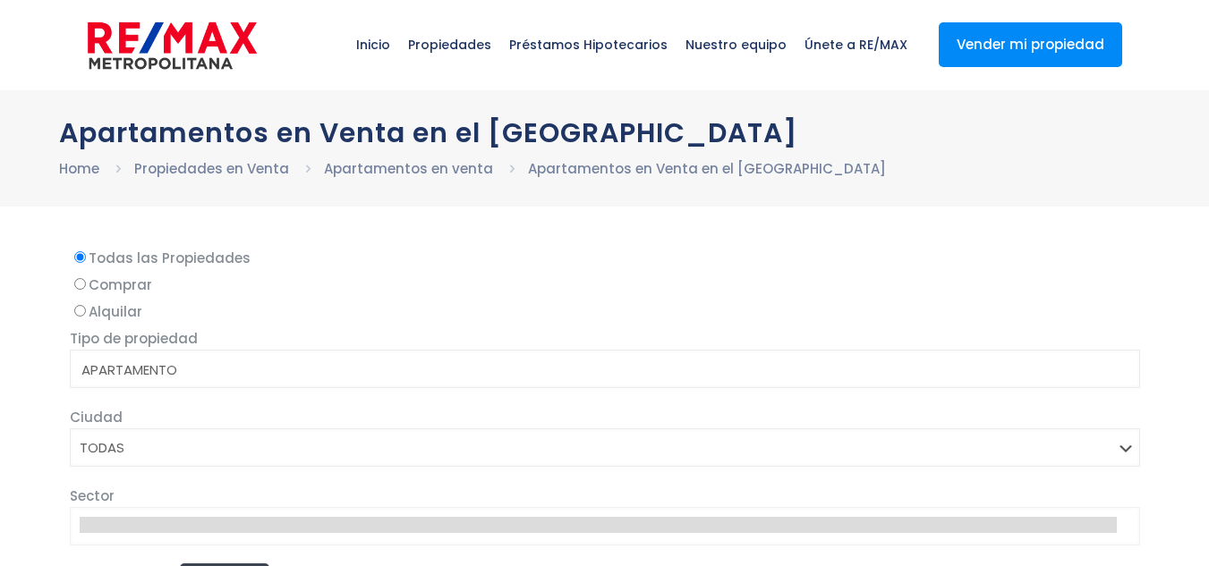
select select
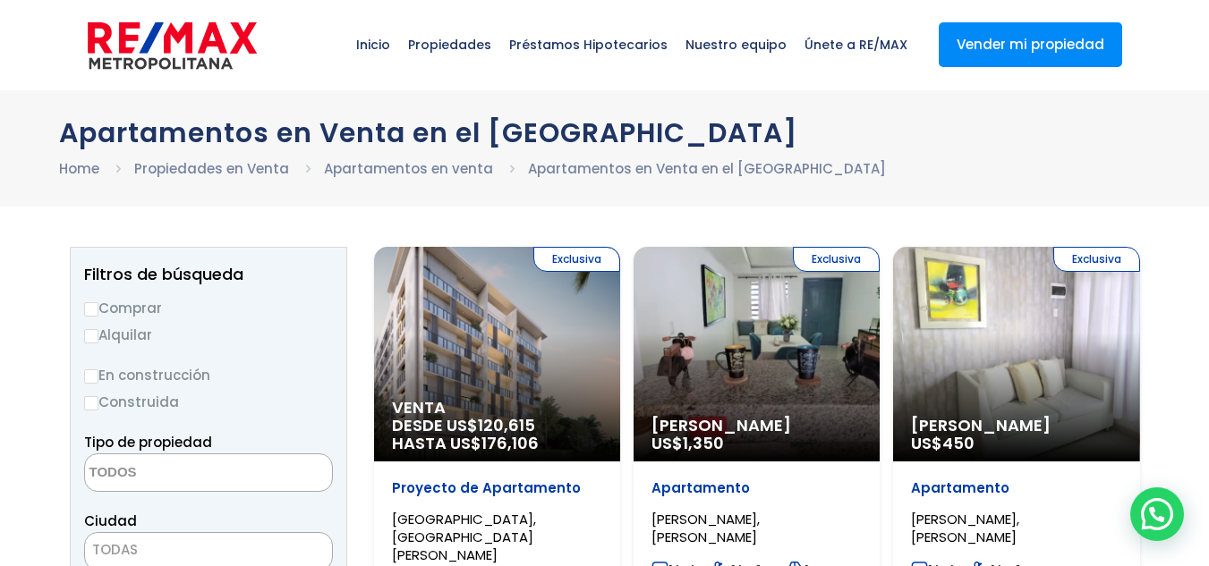
click at [94, 311] on input "Comprar" at bounding box center [91, 309] width 14 height 14
radio input "true"
click at [90, 400] on input "Construida" at bounding box center [91, 403] width 14 height 14
radio input "true"
click at [257, 473] on span at bounding box center [208, 473] width 249 height 38
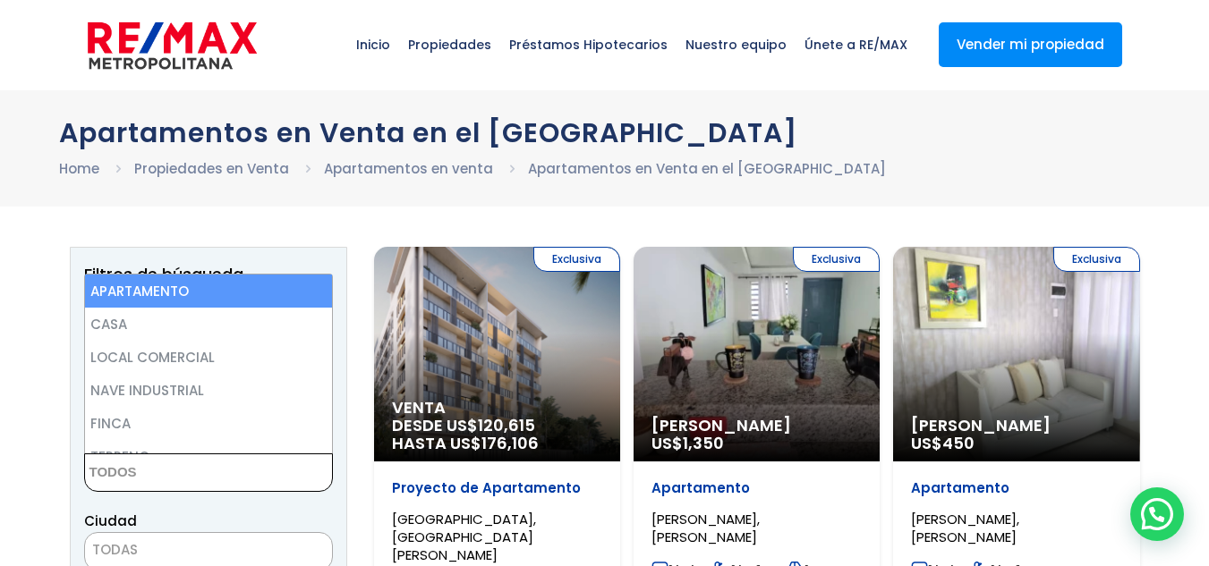
select select "apartment"
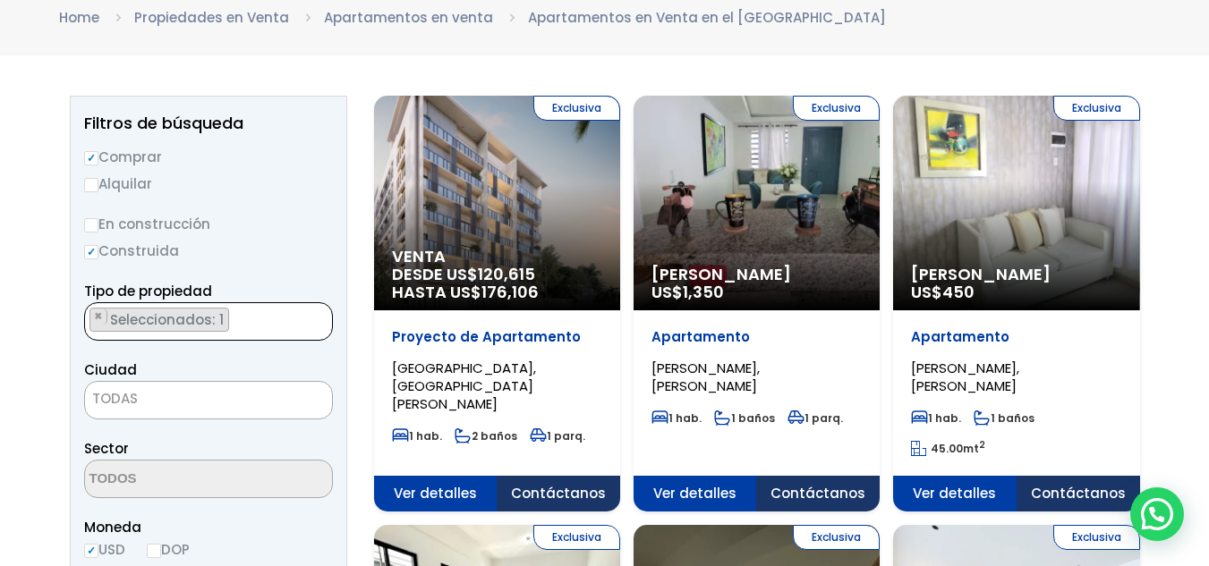
scroll to position [179, 0]
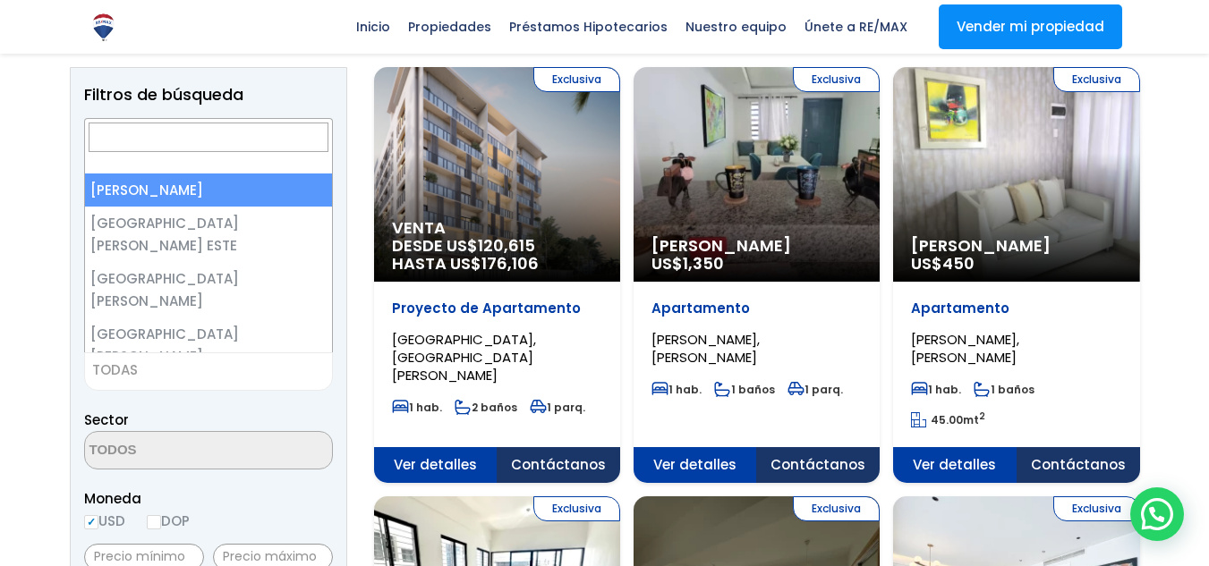
click at [245, 371] on span "TODAS" at bounding box center [208, 370] width 247 height 25
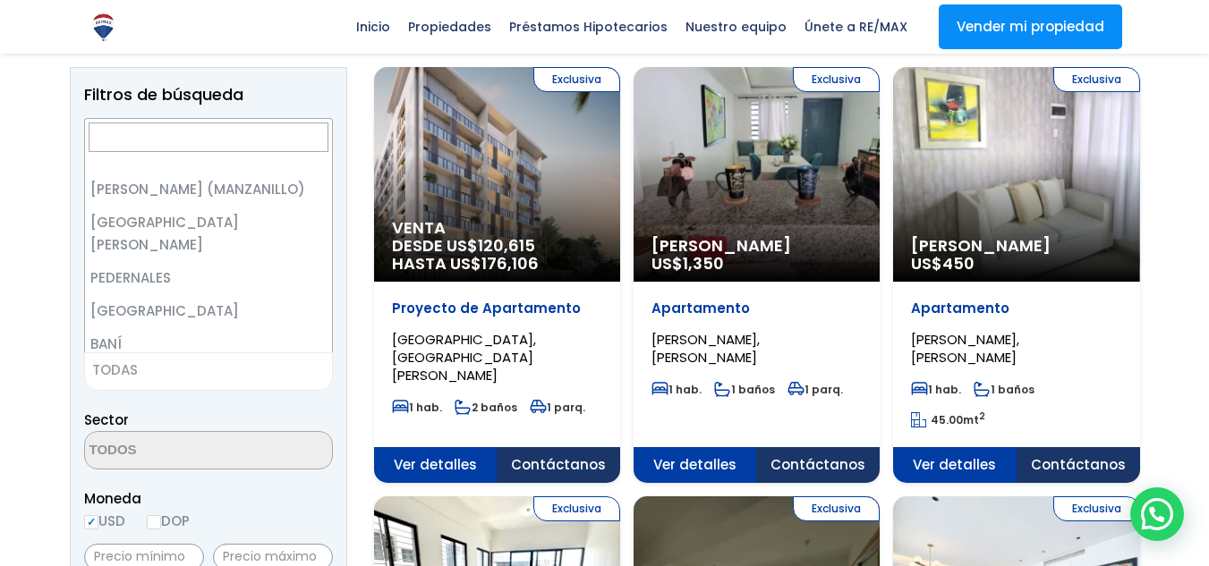
scroll to position [0, 0]
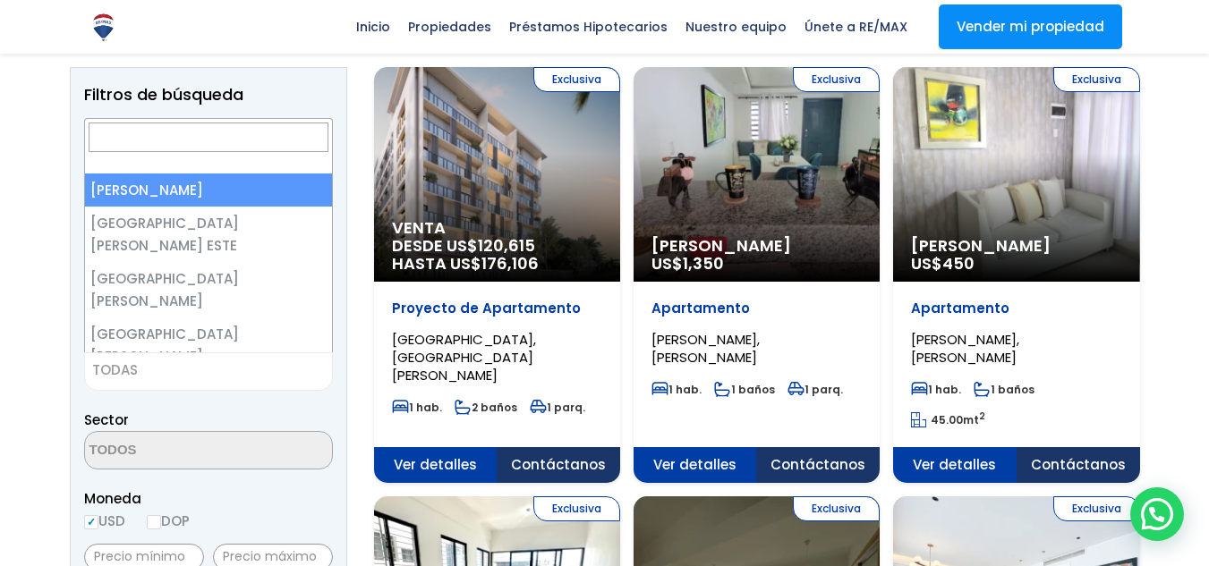
select select "1"
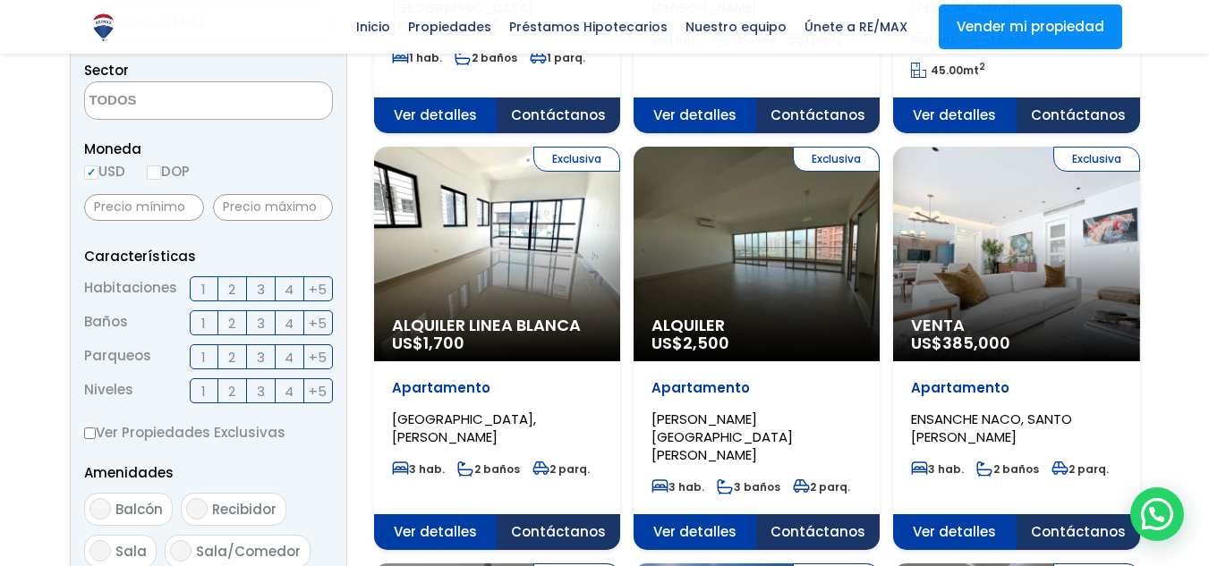
scroll to position [537, 0]
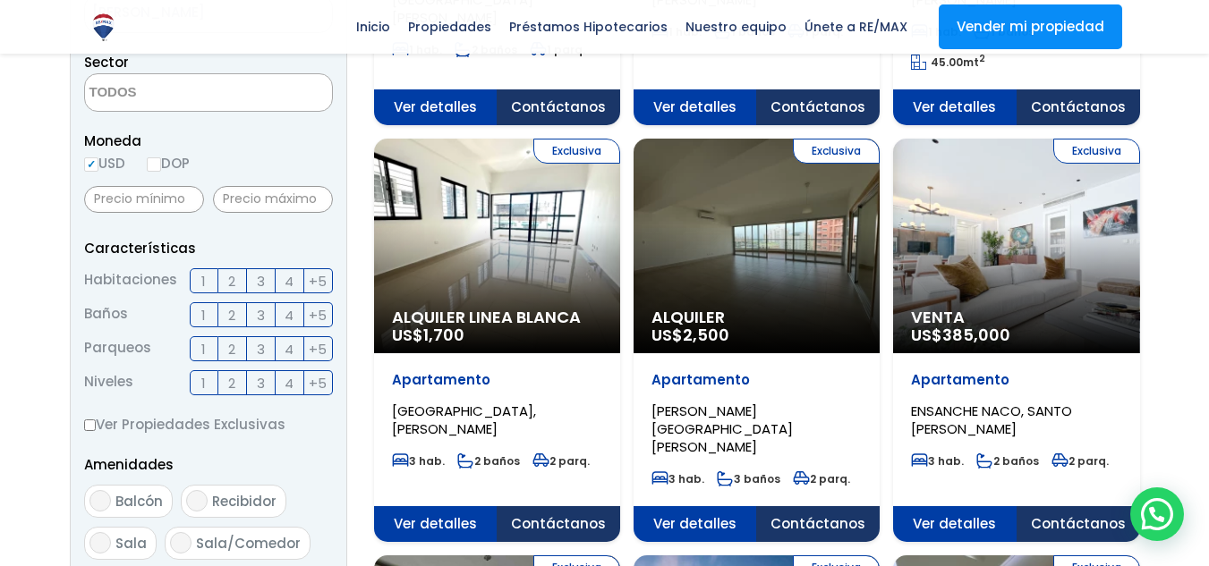
click at [233, 277] on span "2" at bounding box center [231, 281] width 7 height 22
click at [0, 0] on input "2" at bounding box center [0, 0] width 0 height 0
click at [231, 316] on span "2" at bounding box center [231, 315] width 7 height 22
click at [0, 0] on input "2" at bounding box center [0, 0] width 0 height 0
click at [206, 349] on label "1" at bounding box center [204, 348] width 29 height 25
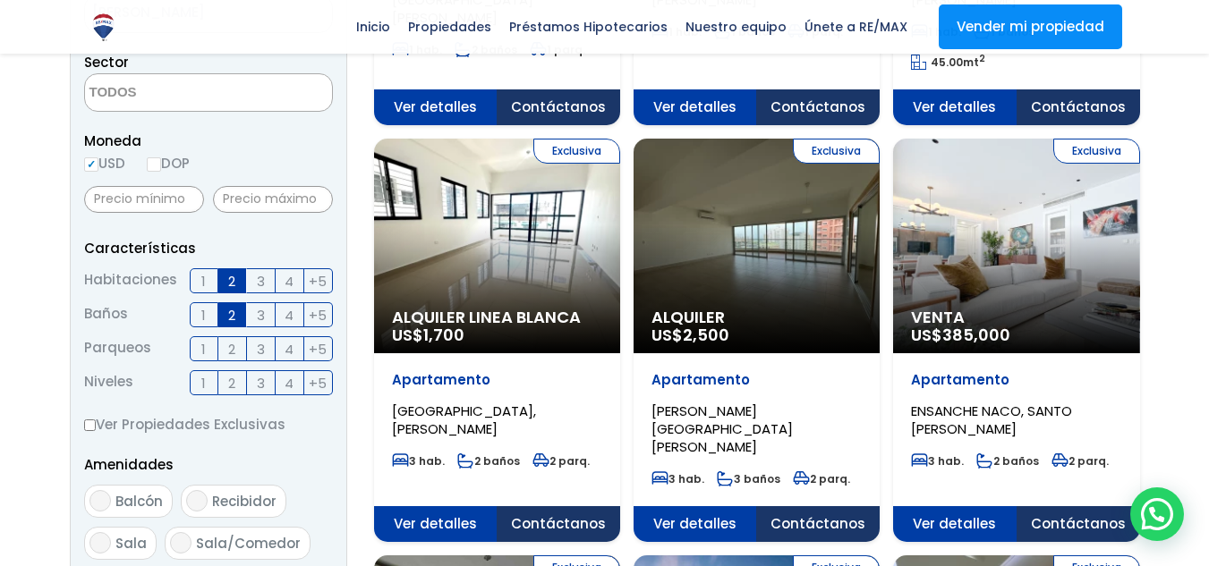
click at [0, 0] on input "1" at bounding box center [0, 0] width 0 height 0
click at [201, 380] on span "1" at bounding box center [203, 383] width 4 height 22
click at [0, 0] on input "1" at bounding box center [0, 0] width 0 height 0
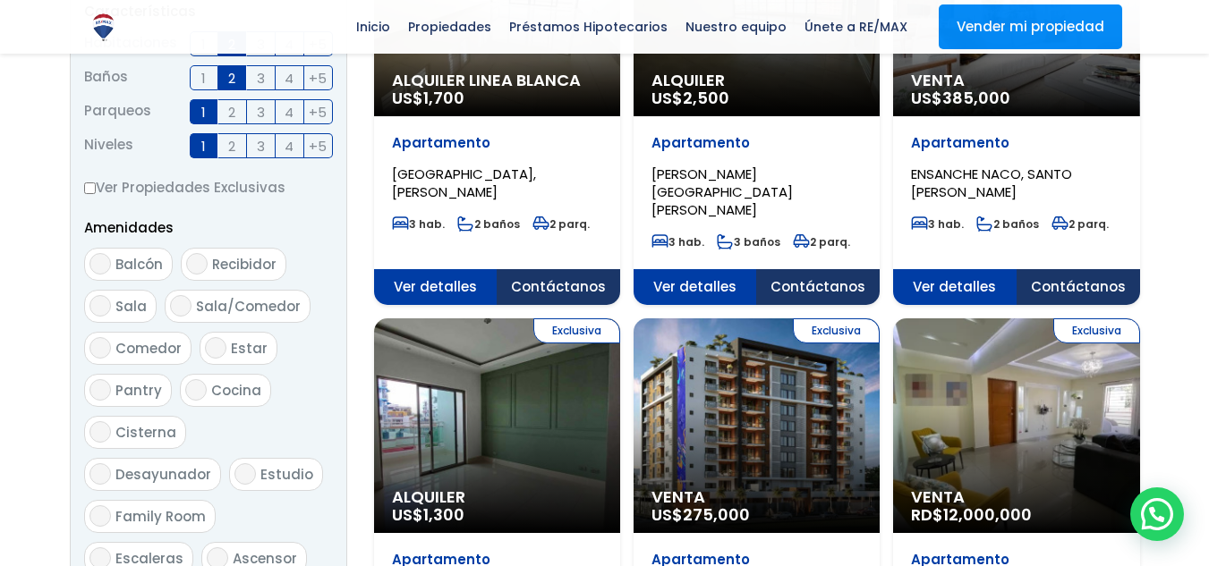
scroll to position [805, 0]
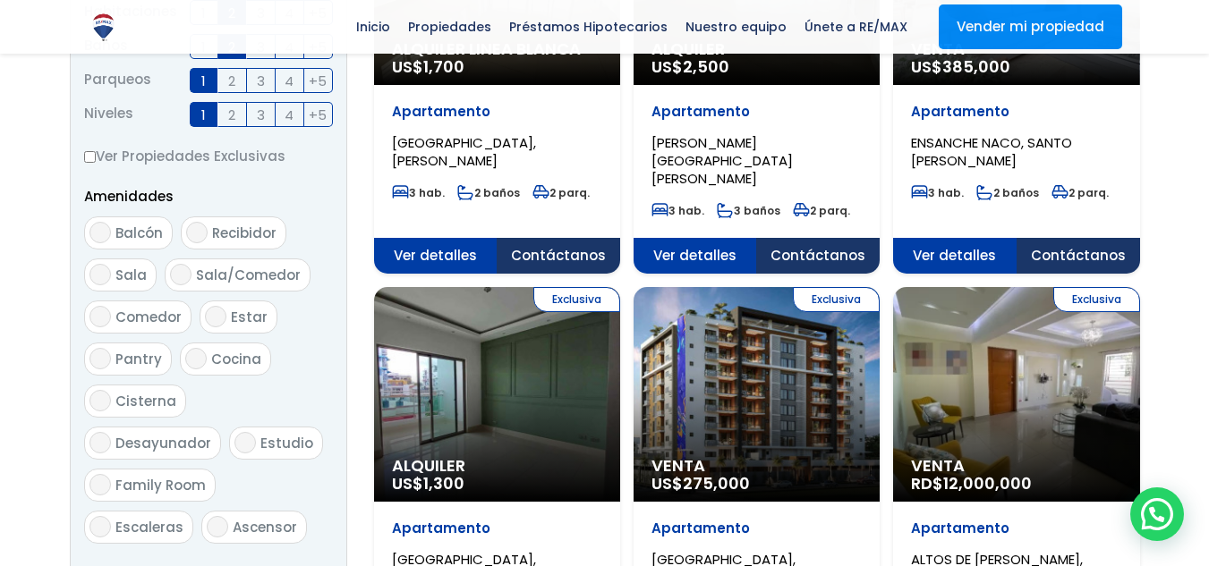
click at [89, 156] on input "Ver Propiedades Exclusivas" at bounding box center [90, 157] width 12 height 12
checkbox input "true"
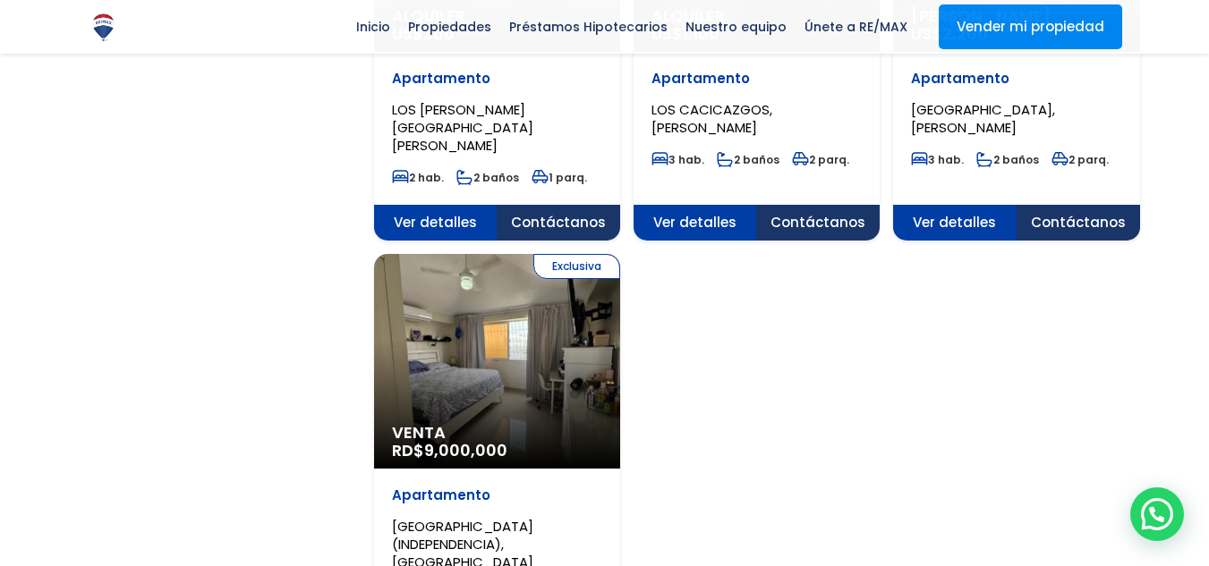
scroll to position [2237, 0]
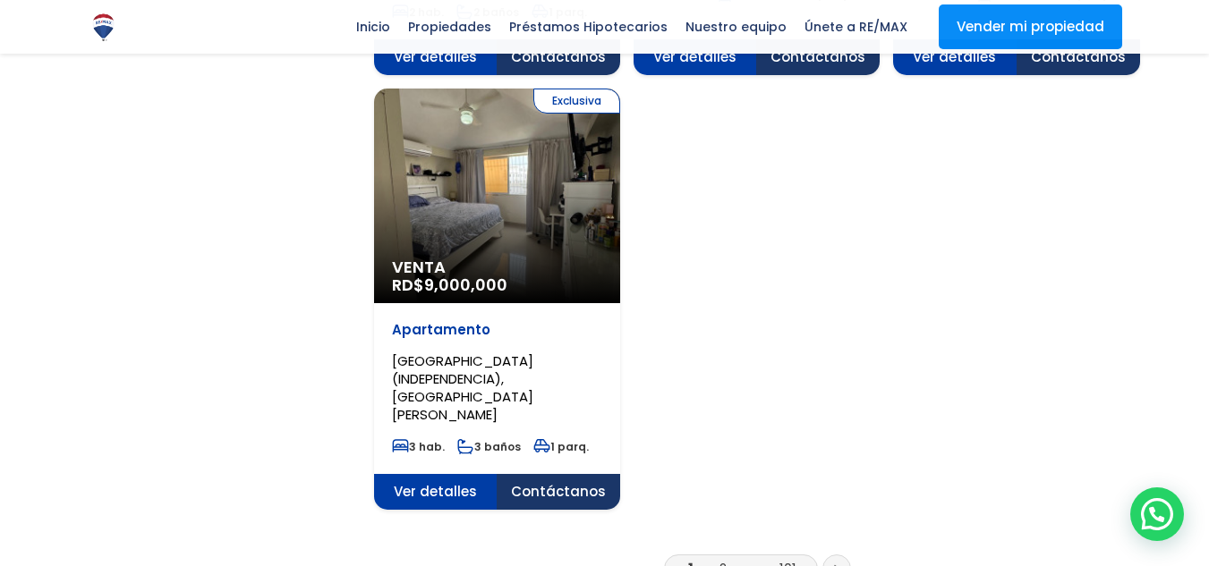
click at [725, 559] on link "2" at bounding box center [723, 568] width 7 height 19
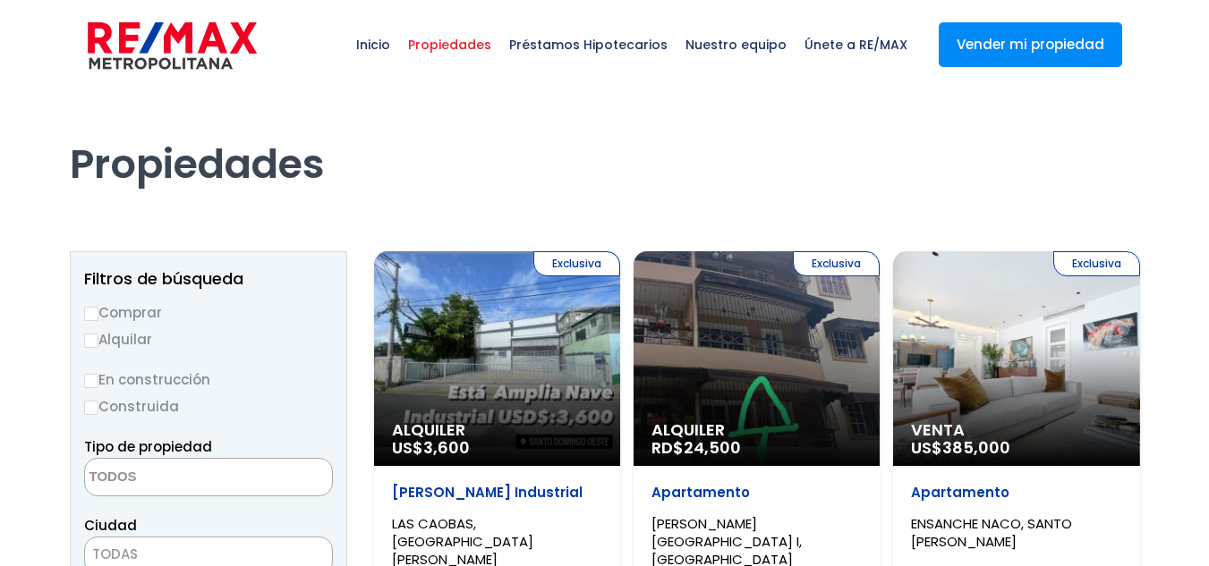
select select
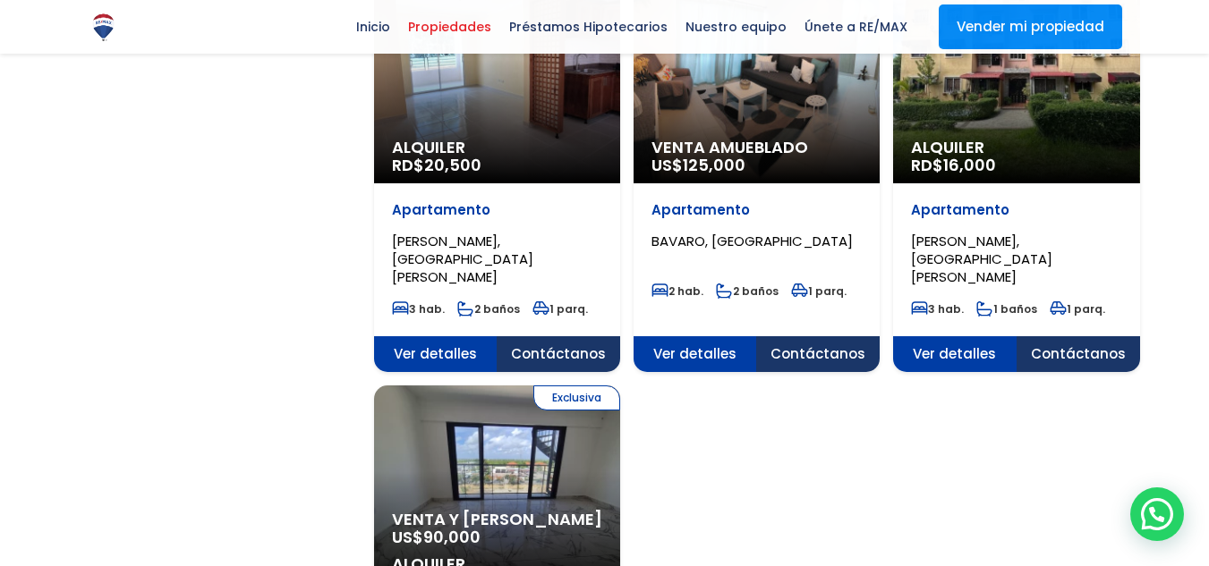
scroll to position [2237, 0]
